Goal: Transaction & Acquisition: Purchase product/service

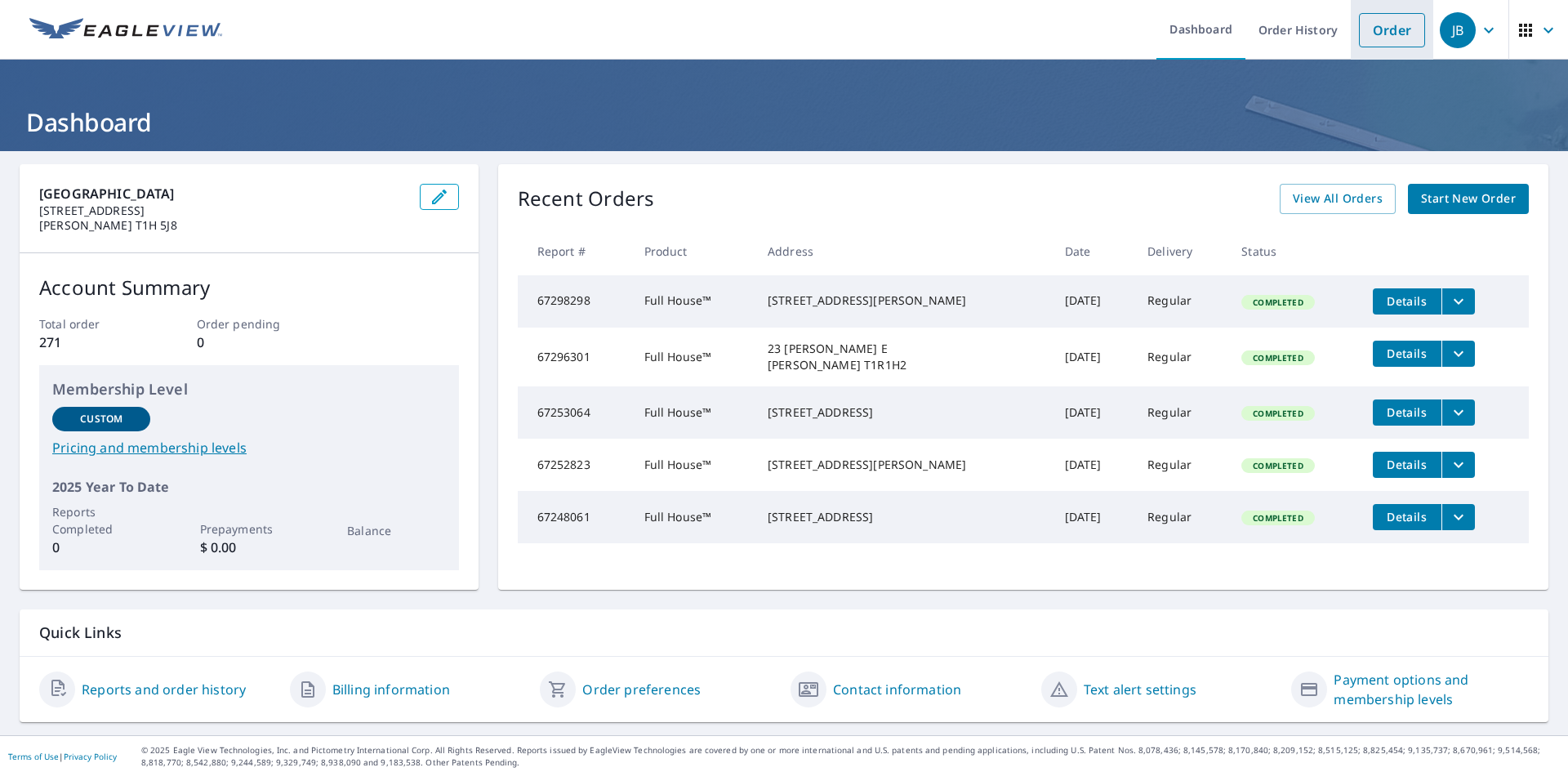
click at [1389, 37] on link "Order" at bounding box center [1391, 31] width 66 height 34
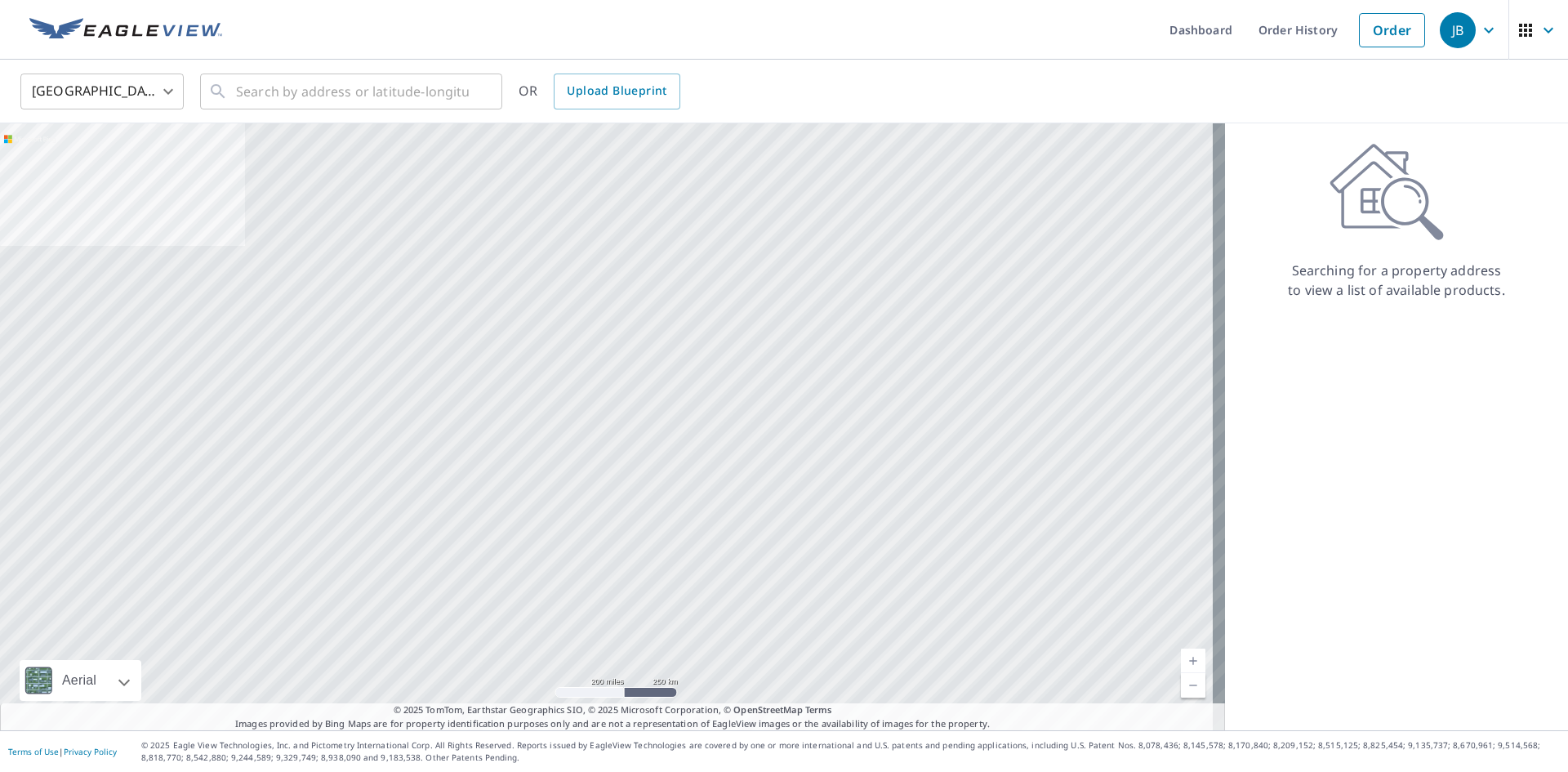
click at [166, 82] on body "JB JB Dashboard Order History Order JB United States US ​ ​ OR Upload Blueprint…" at bounding box center [784, 386] width 1568 height 772
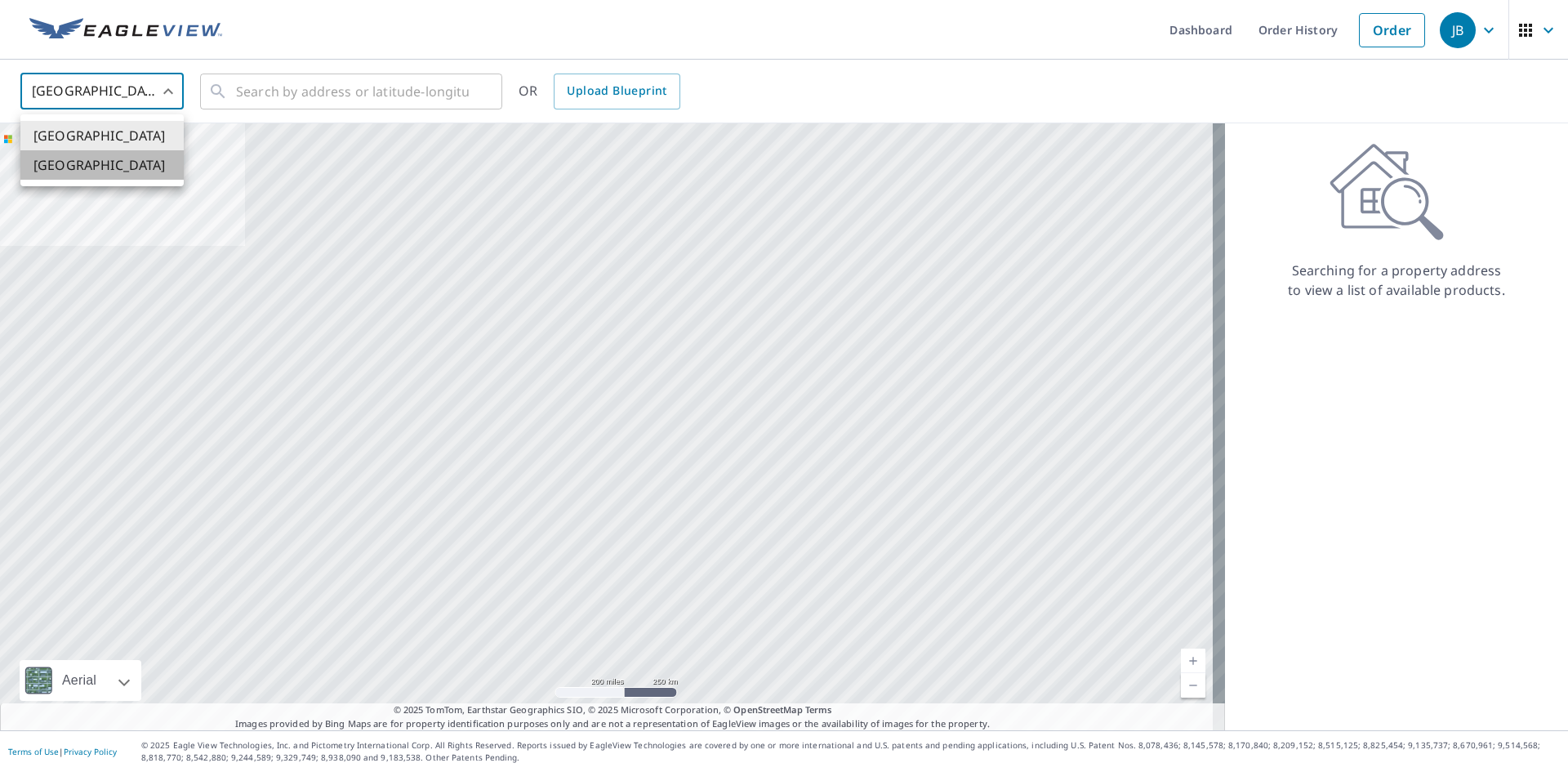
click at [122, 156] on li "[GEOGRAPHIC_DATA]" at bounding box center [101, 164] width 163 height 30
type input "CA"
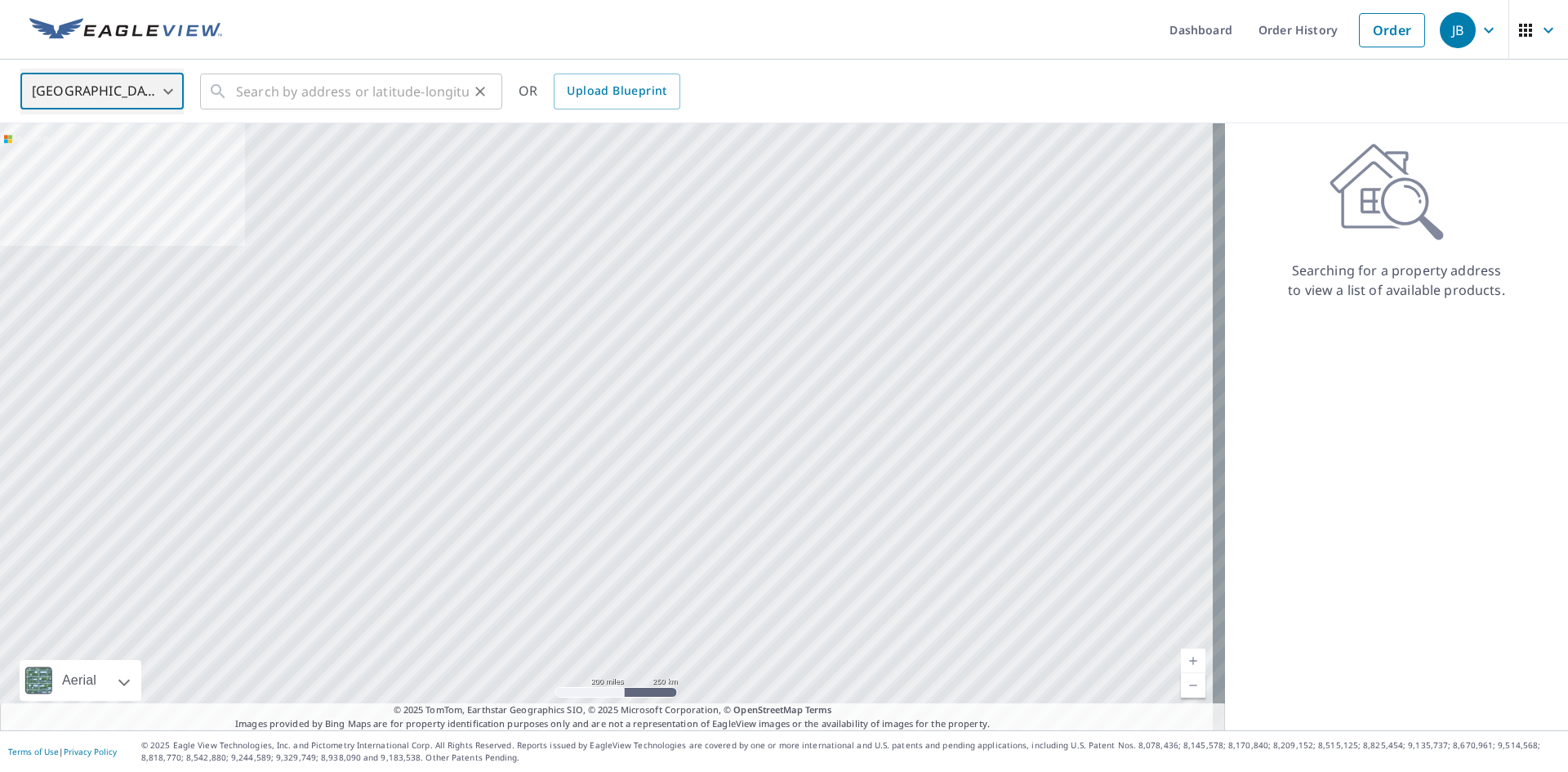
click at [235, 81] on div "​" at bounding box center [351, 92] width 302 height 36
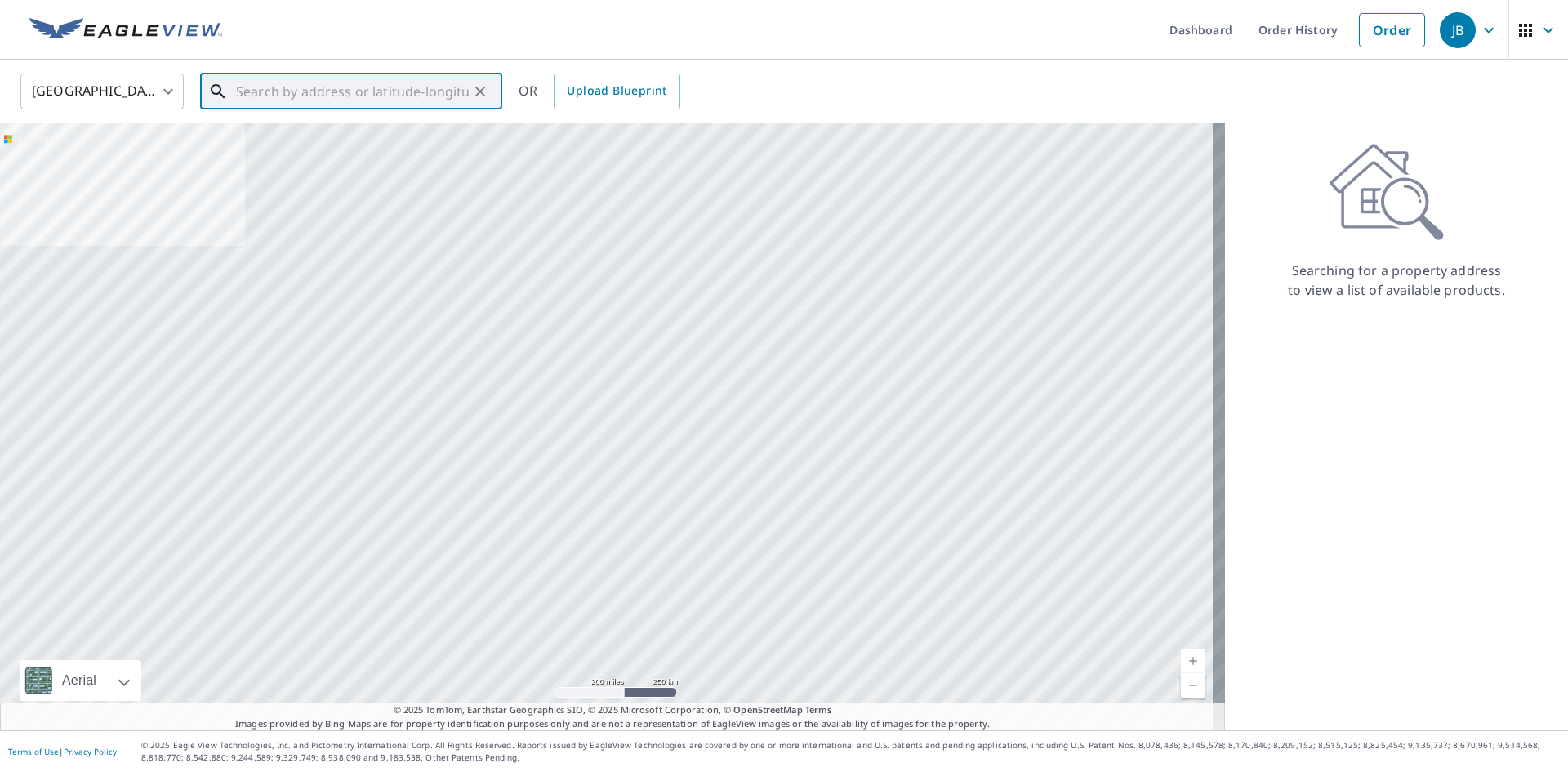
paste input "[STREET_ADDRESS]"
click at [282, 133] on span "[STREET_ADDRESS]" at bounding box center [361, 139] width 257 height 20
type input "[STREET_ADDRESS]"
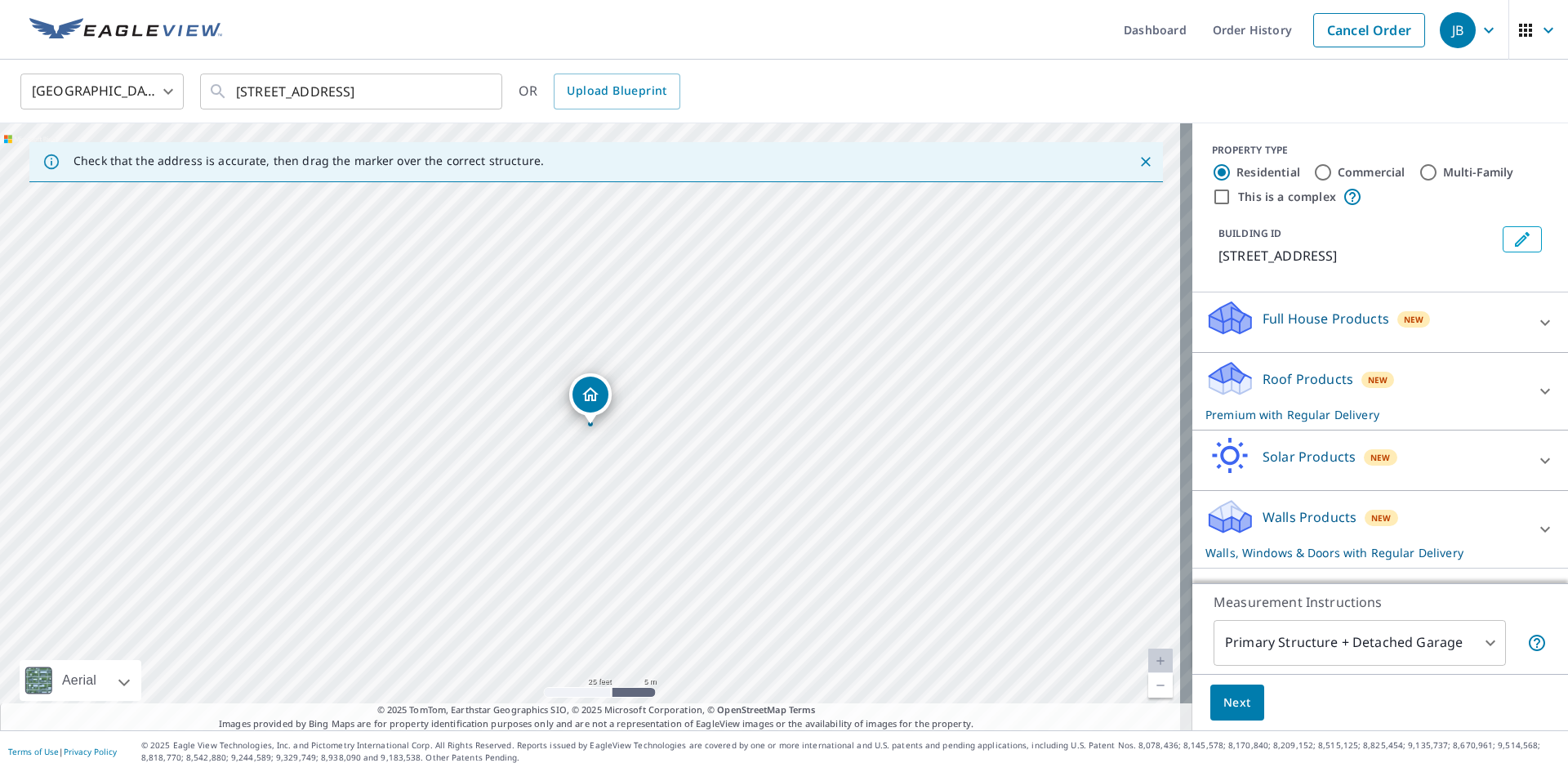
click at [1265, 329] on p "Full House Products" at bounding box center [1325, 318] width 127 height 20
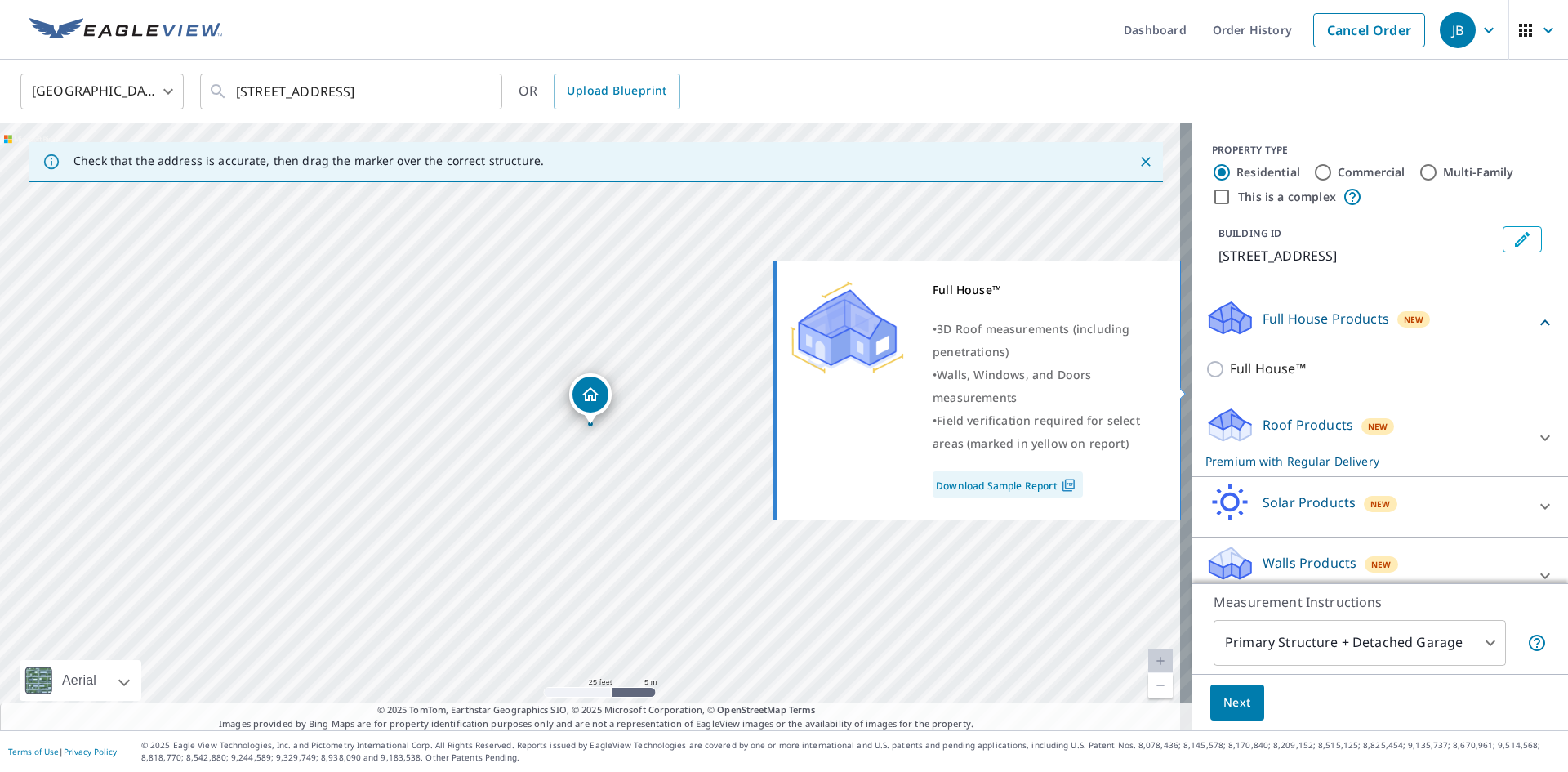
click at [1248, 379] on p "Full House™" at bounding box center [1268, 368] width 76 height 20
click at [1230, 379] on input "Full House™" at bounding box center [1218, 369] width 25 height 20
checkbox input "true"
checkbox input "false"
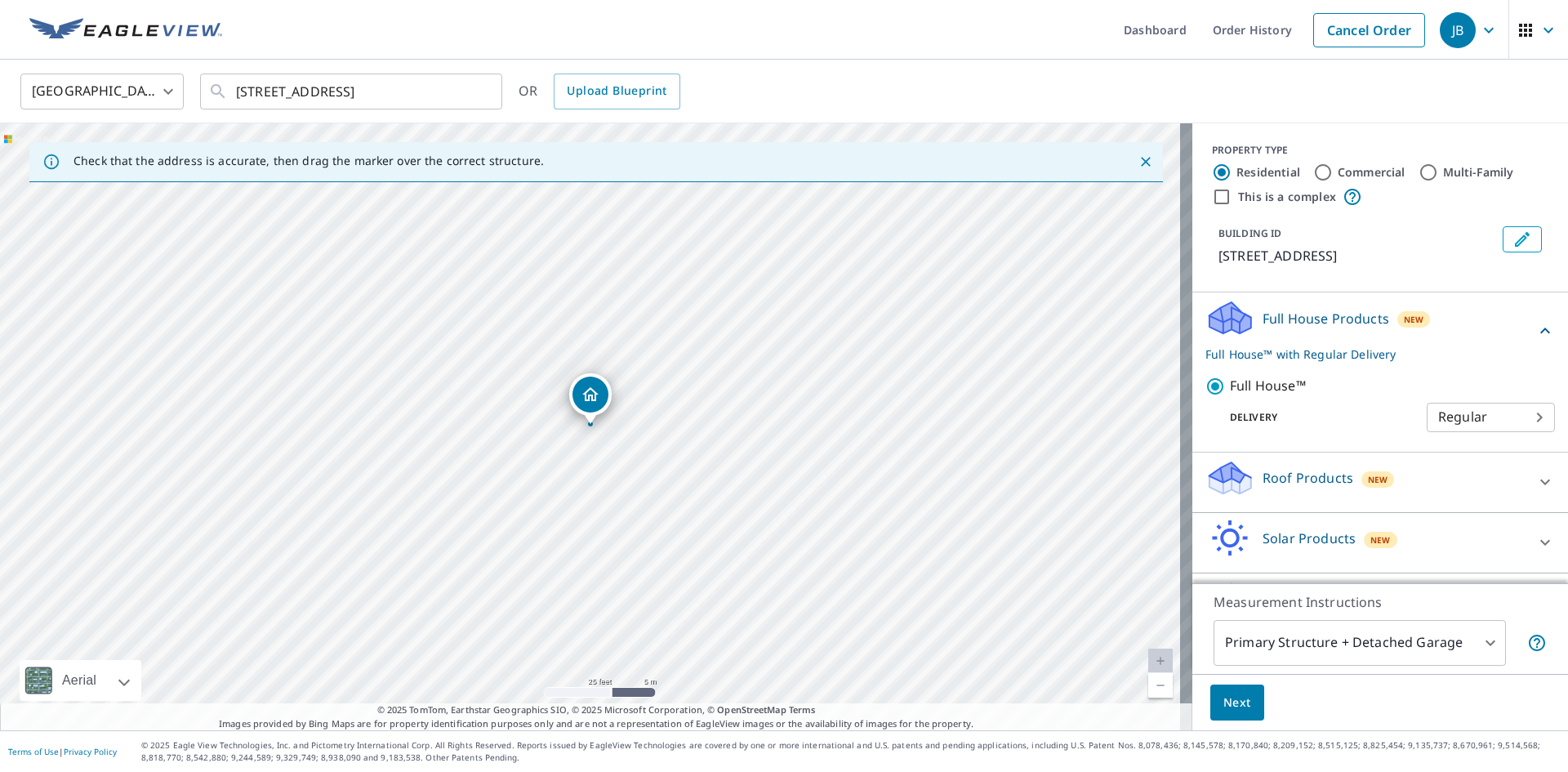
scroll to position [71, 0]
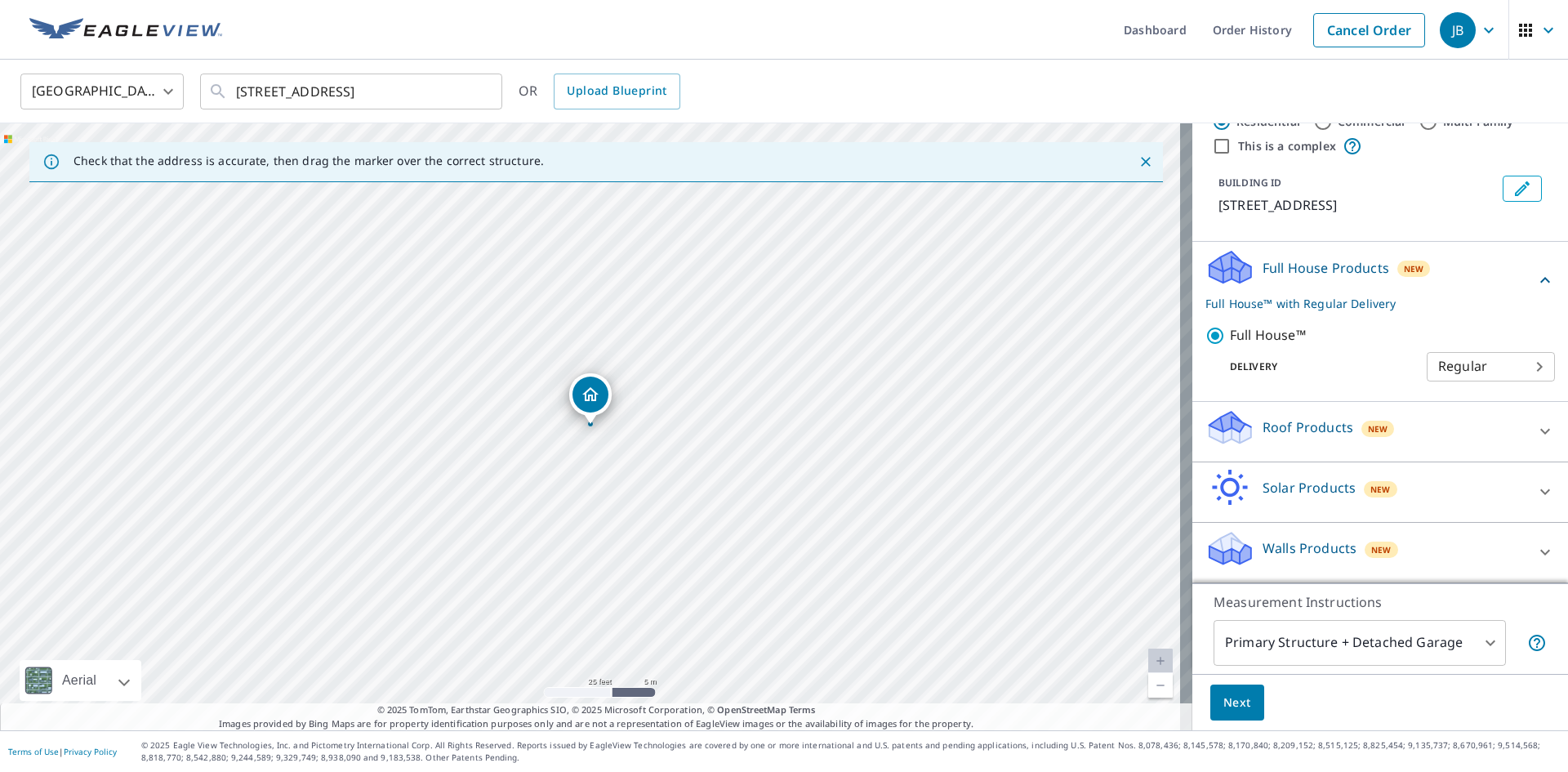
click at [1293, 551] on p "Walls Products" at bounding box center [1309, 548] width 94 height 20
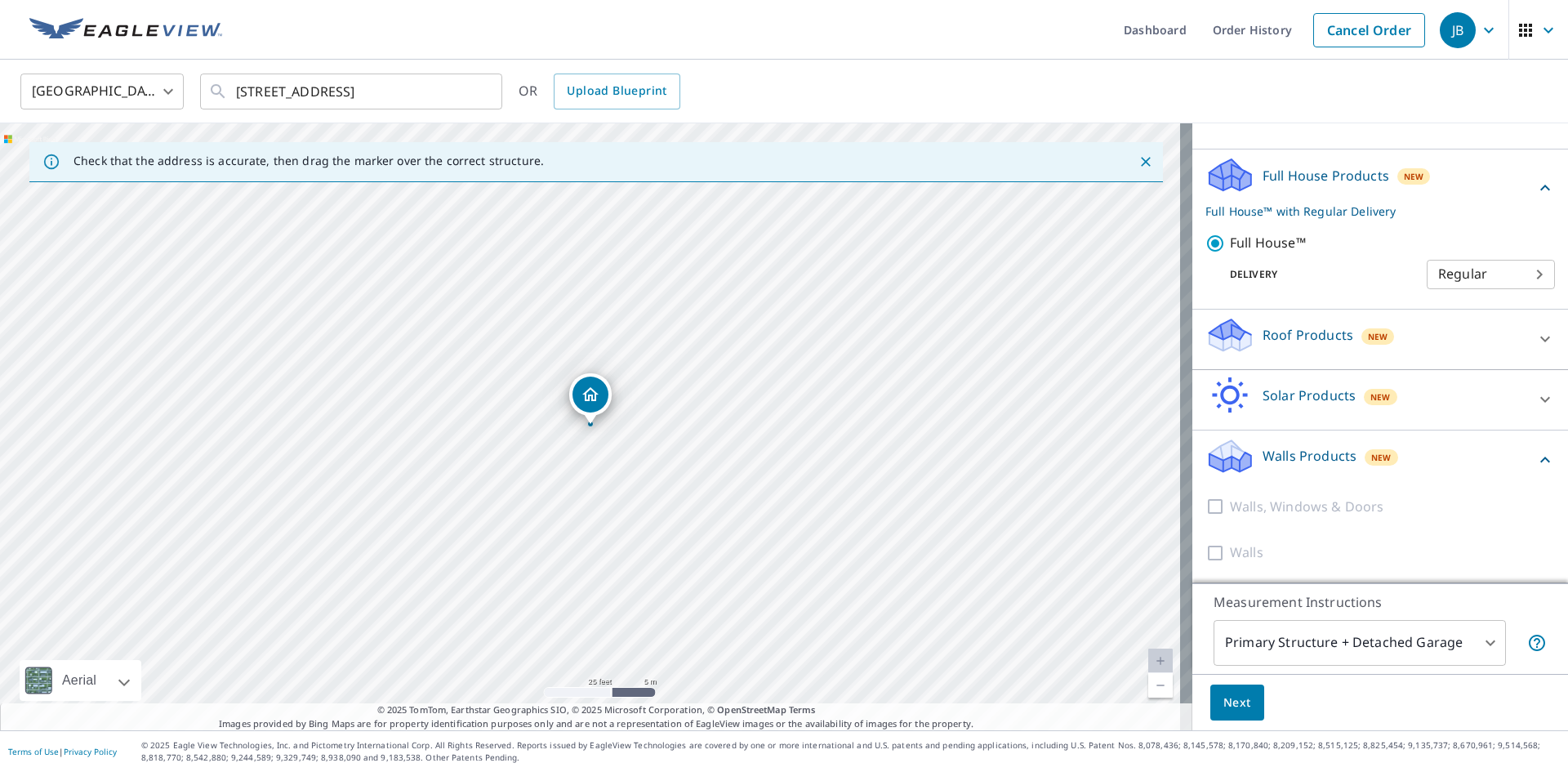
scroll to position [162, 0]
click at [1228, 707] on span "Next" at bounding box center [1237, 702] width 28 height 20
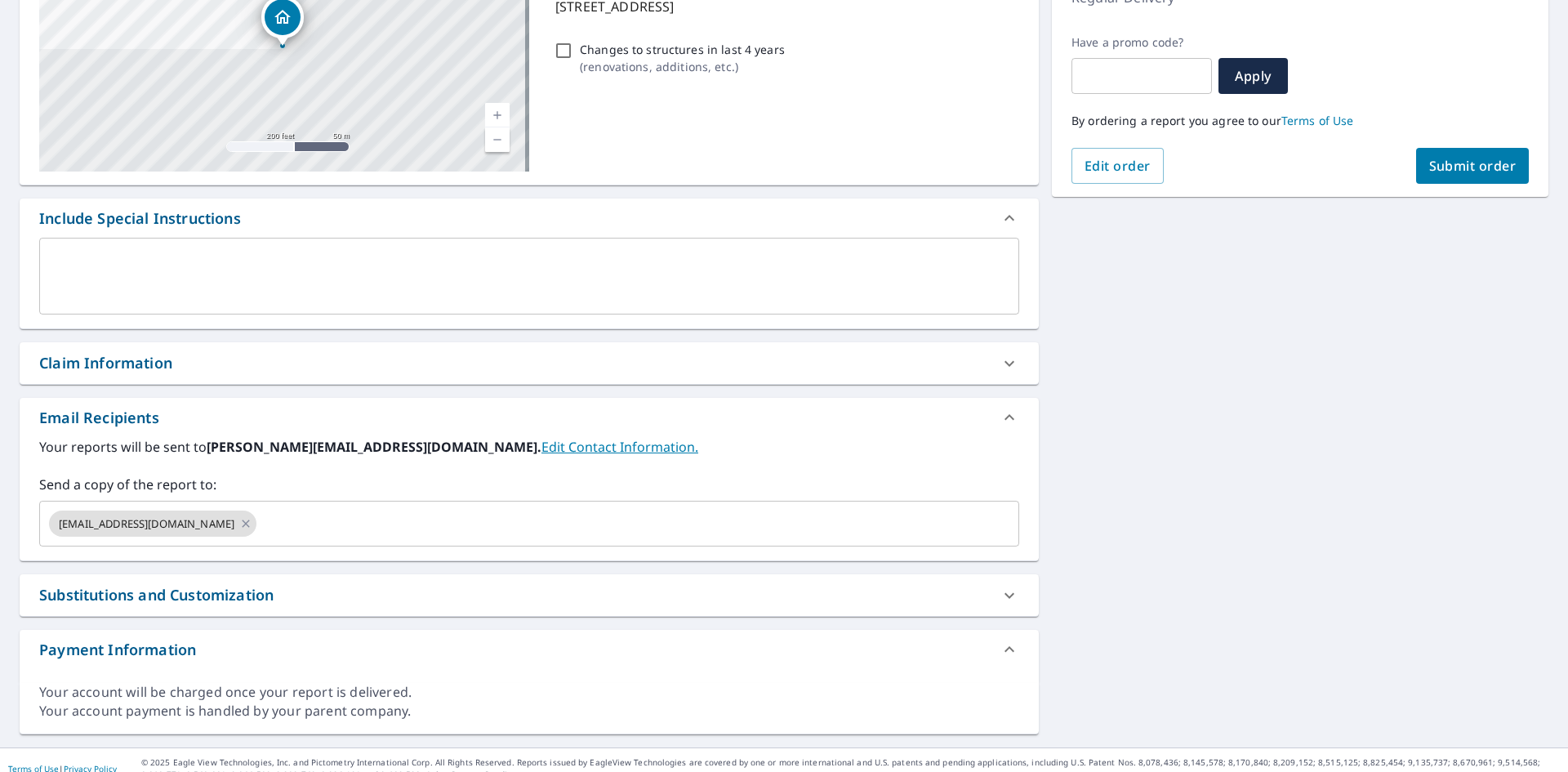
scroll to position [268, 0]
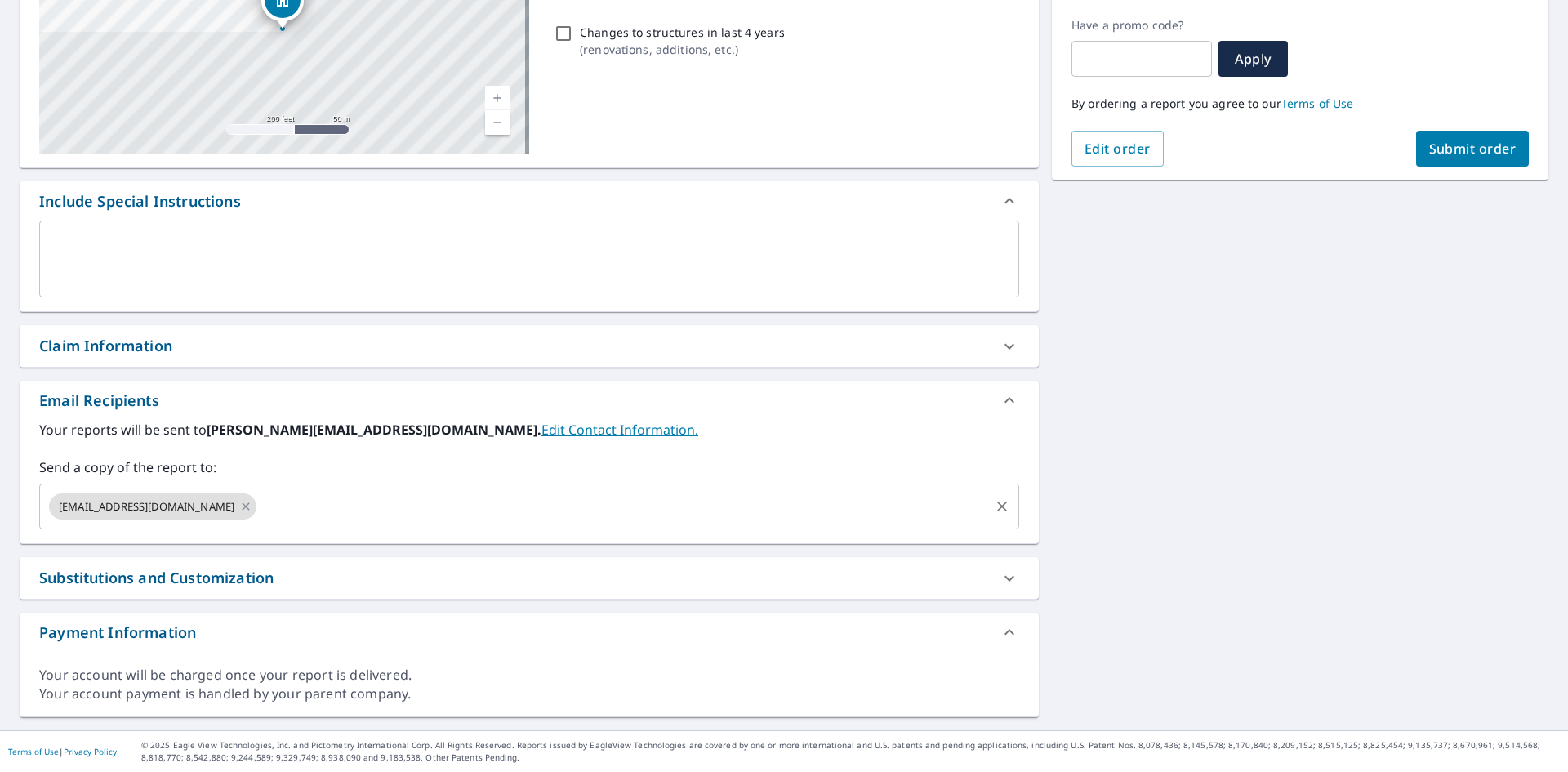
click at [322, 499] on input "text" at bounding box center [623, 506] width 729 height 31
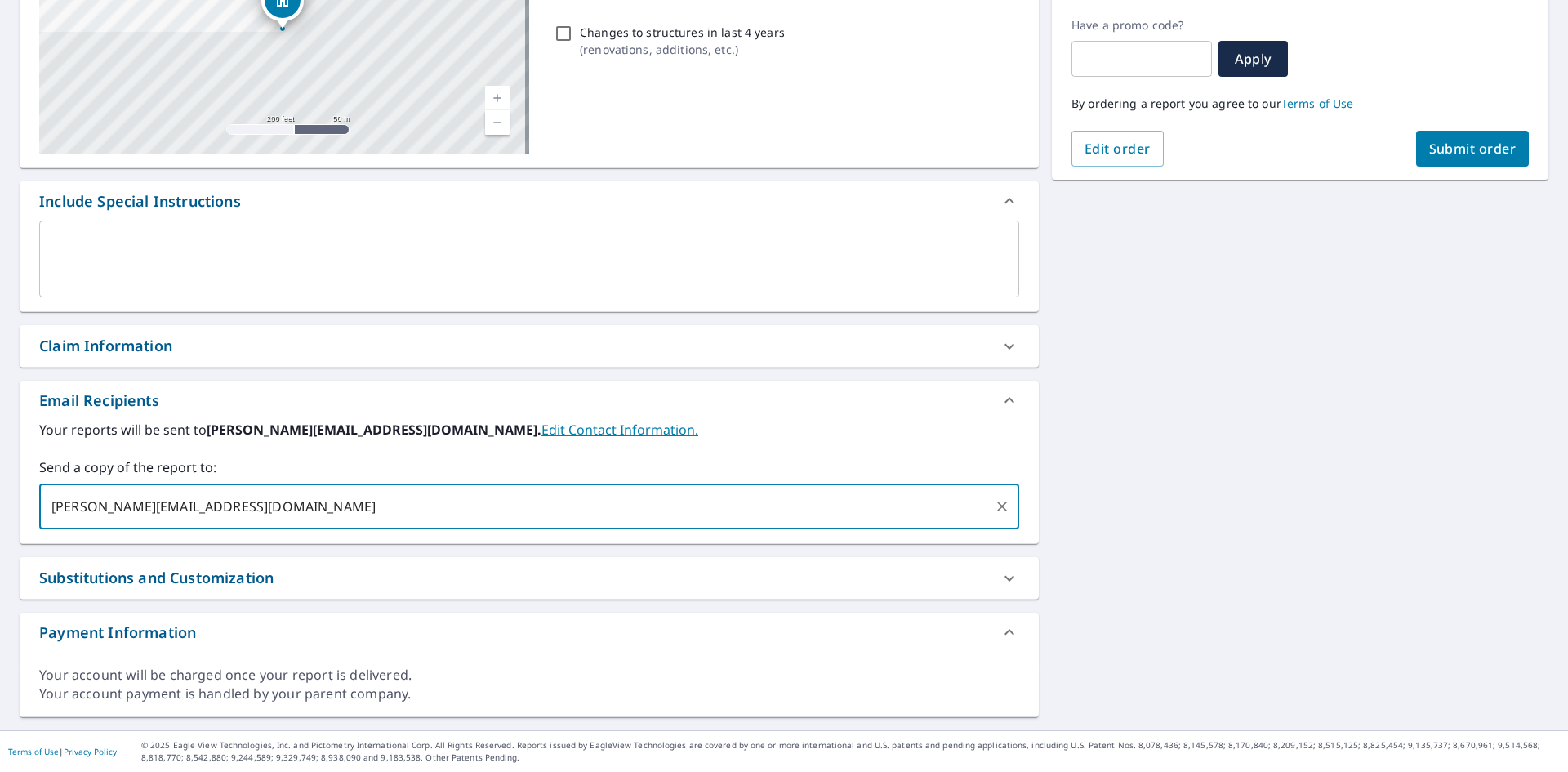
type input "[PERSON_NAME][EMAIL_ADDRESS][DOMAIN_NAME]"
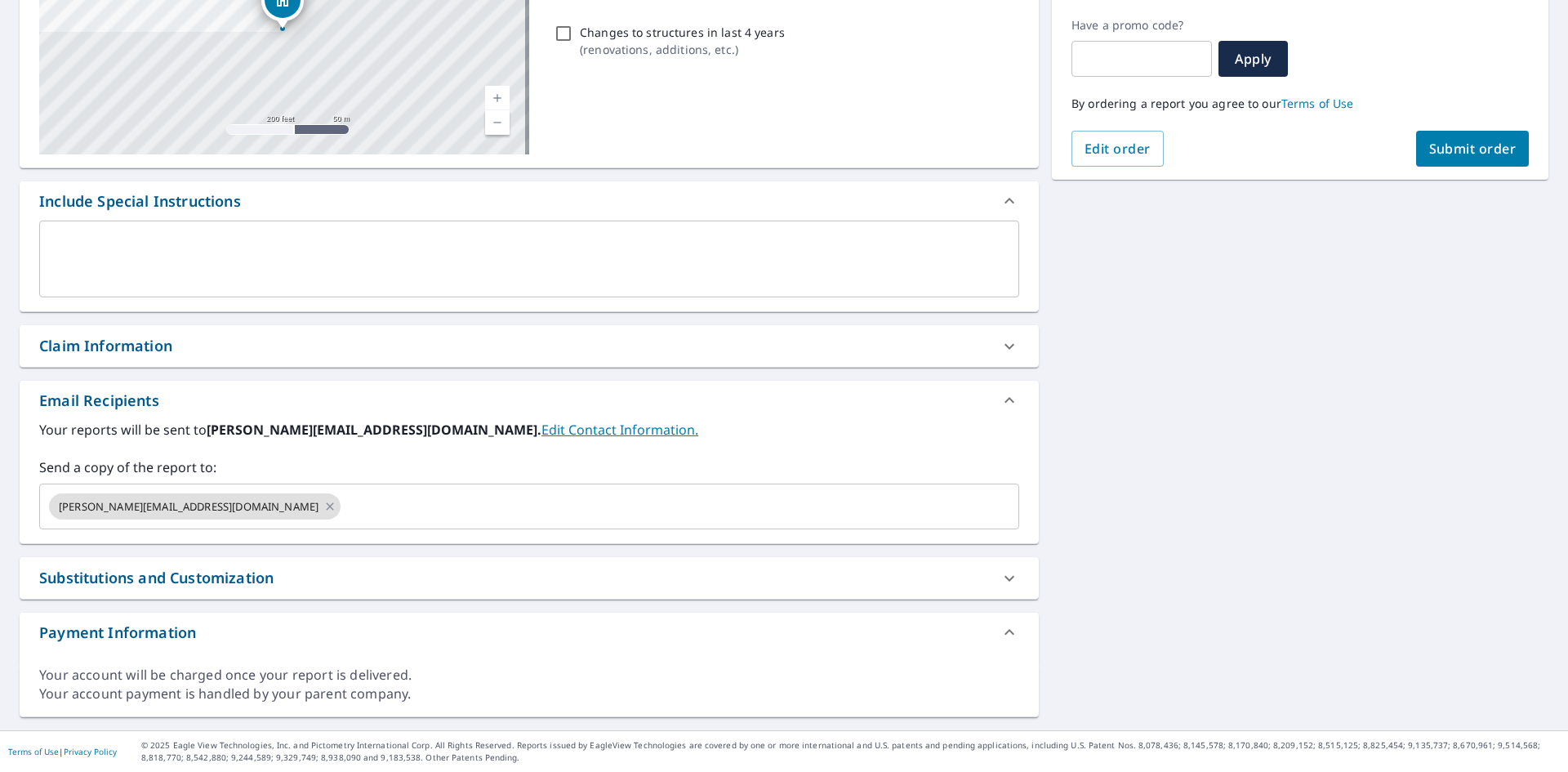
click at [531, 454] on div "Your reports will be sent to [PERSON_NAME][EMAIL_ADDRESS][DOMAIN_NAME]. Edit Co…" at bounding box center [529, 475] width 980 height 110
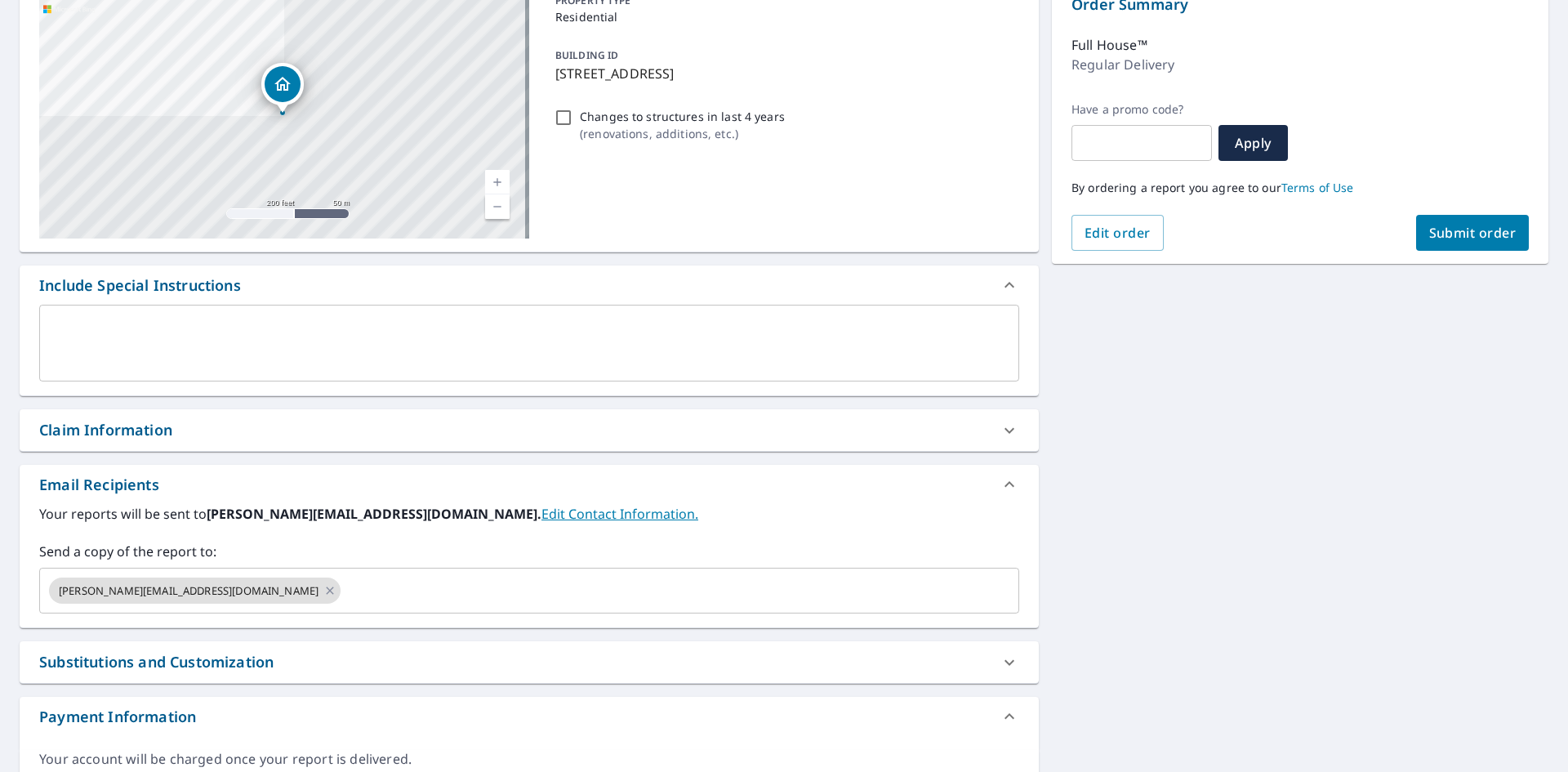
scroll to position [23, 0]
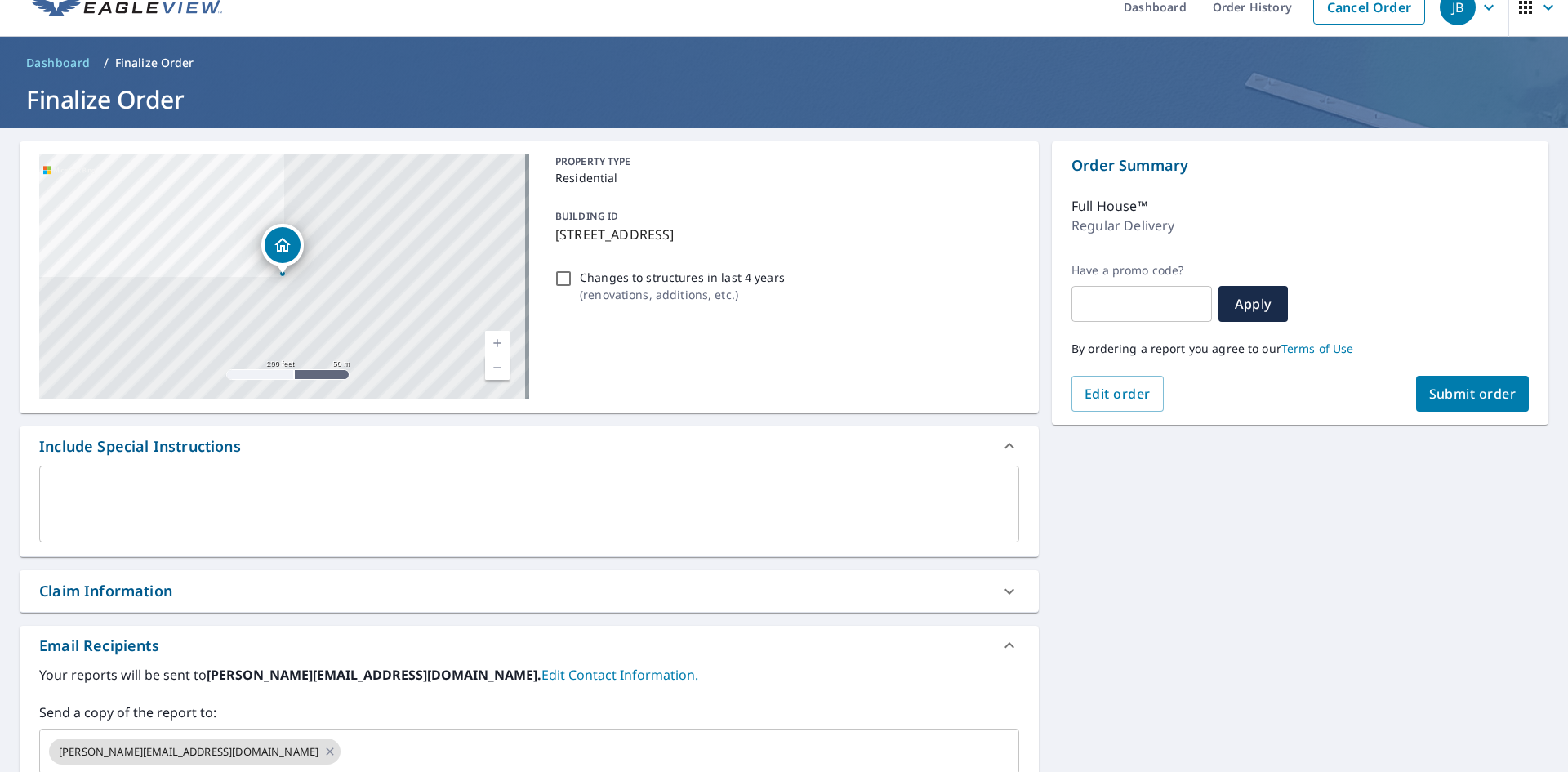
click at [1467, 400] on span "Submit order" at bounding box center [1472, 394] width 87 height 18
